Goal: Find specific page/section: Find specific page/section

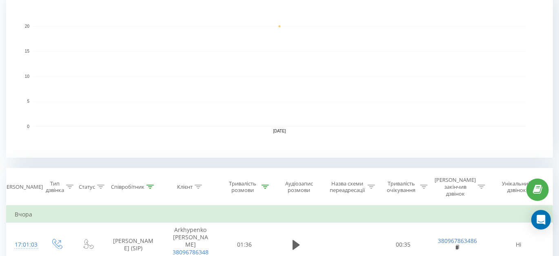
scroll to position [185, 0]
click at [154, 184] on icon at bounding box center [150, 186] width 7 height 4
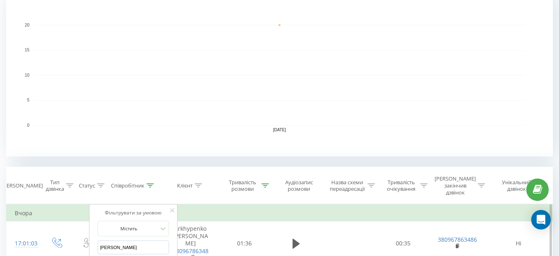
click at [143, 241] on input "[PERSON_NAME]" at bounding box center [134, 248] width 72 height 14
type input "[PERSON_NAME]"
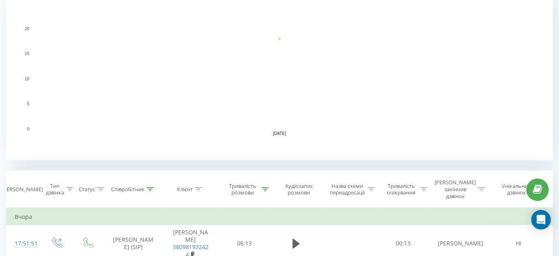
scroll to position [260, 0]
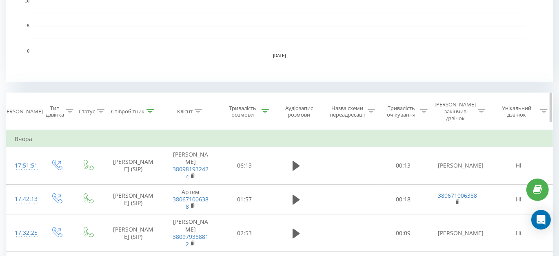
click at [151, 109] on icon at bounding box center [150, 111] width 7 height 4
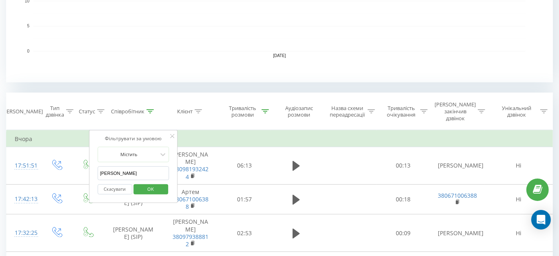
click at [125, 167] on input "[PERSON_NAME]" at bounding box center [134, 174] width 72 height 14
type input "[PERSON_NAME]"
click button "OK" at bounding box center [151, 190] width 35 height 10
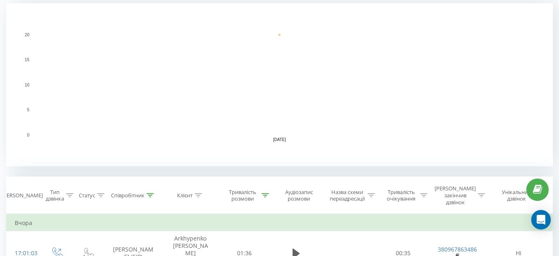
scroll to position [189, 0]
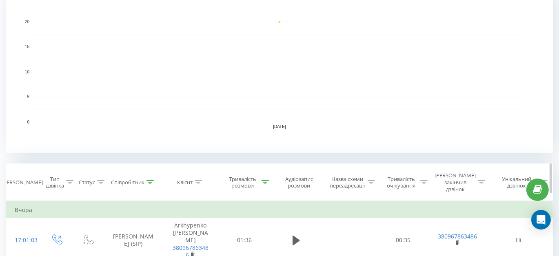
click at [150, 180] on icon at bounding box center [150, 182] width 7 height 4
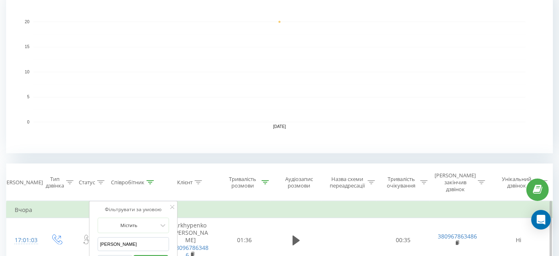
click at [132, 238] on input "[PERSON_NAME]" at bounding box center [134, 245] width 72 height 14
click at [133, 238] on input "[PERSON_NAME]" at bounding box center [134, 245] width 72 height 14
type input "Тягло"
click button "OK" at bounding box center [151, 261] width 35 height 10
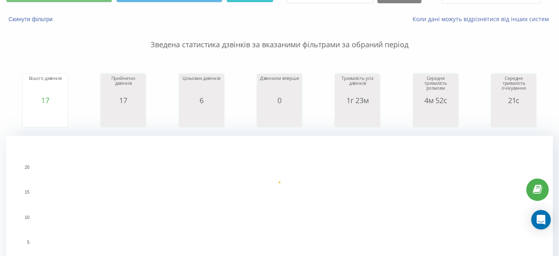
scroll to position [37, 0]
